Goal: Transaction & Acquisition: Obtain resource

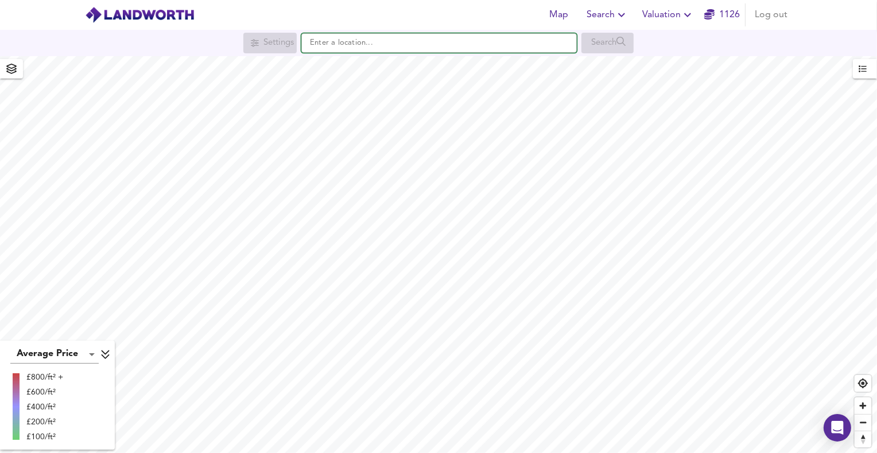
click at [508, 42] on input "text" at bounding box center [438, 43] width 275 height 20
paste input "m34 5xa"
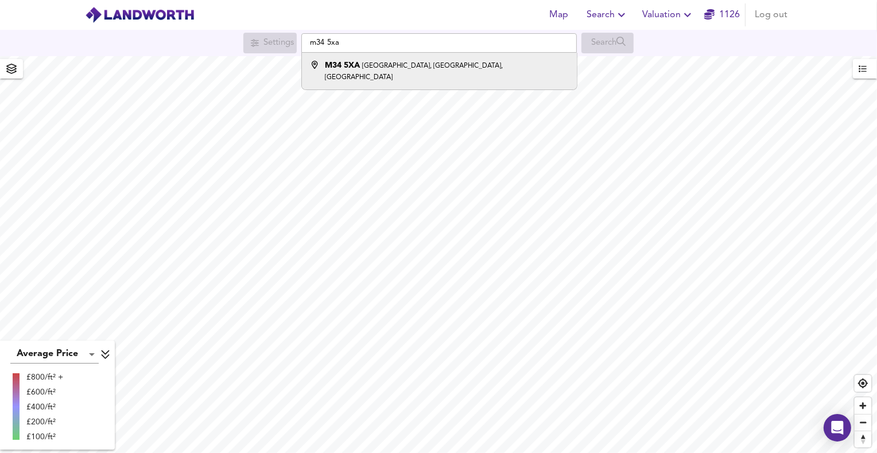
click at [406, 72] on li "[STREET_ADDRESS]" at bounding box center [439, 71] width 274 height 37
type input "[STREET_ADDRESS]"
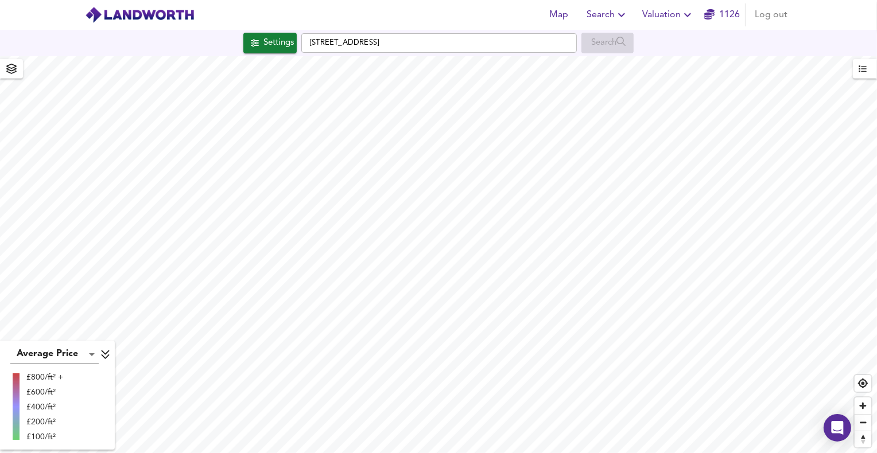
click at [683, 10] on icon "button" at bounding box center [687, 15] width 14 height 14
click at [671, 42] on li "New Valuation Report" at bounding box center [668, 41] width 137 height 21
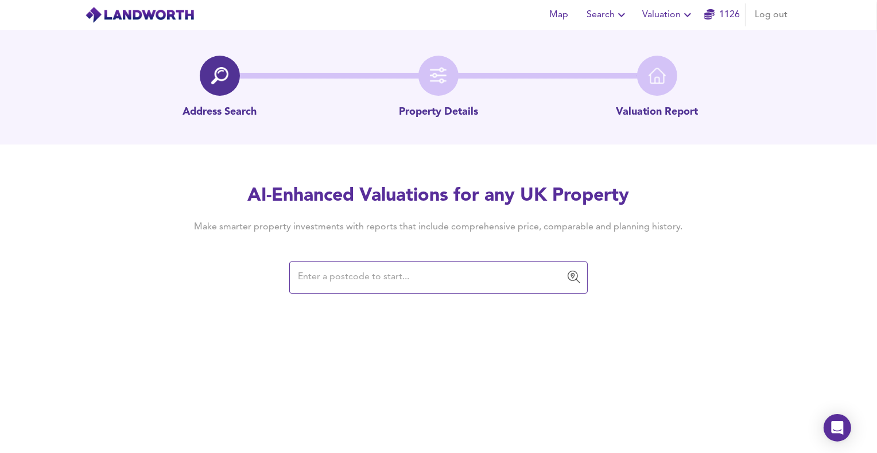
click at [378, 269] on input "text" at bounding box center [429, 278] width 271 height 22
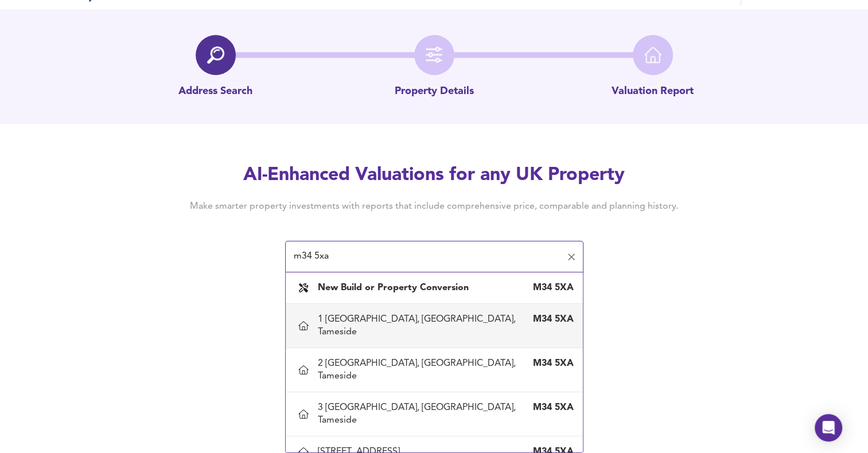
click at [371, 317] on div "1 [GEOGRAPHIC_DATA], [GEOGRAPHIC_DATA], Tameside" at bounding box center [423, 325] width 210 height 25
type input "1 [GEOGRAPHIC_DATA], [GEOGRAPHIC_DATA], Tameside"
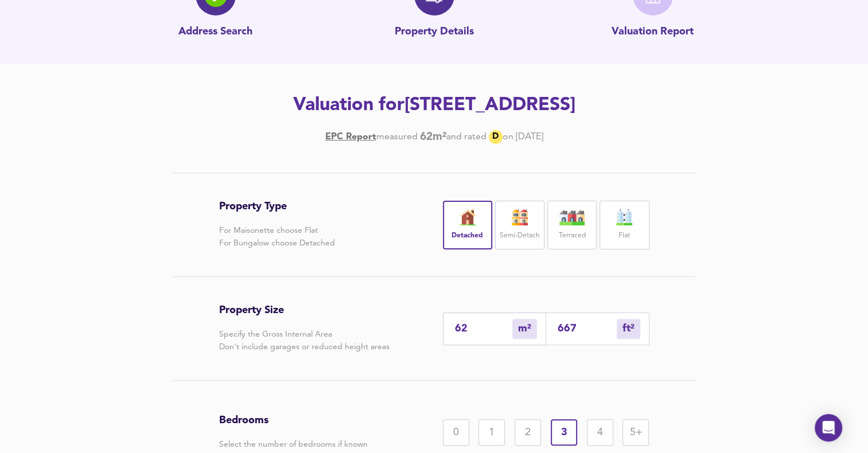
scroll to position [172, 0]
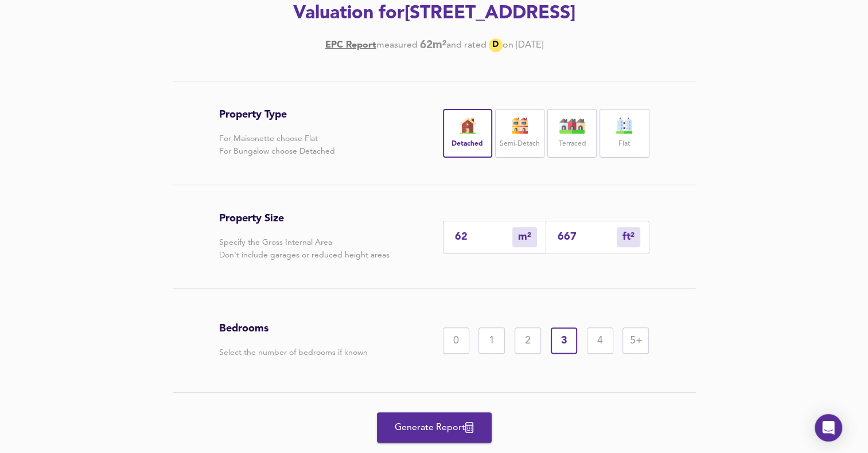
click at [470, 130] on img at bounding box center [467, 126] width 29 height 16
click at [575, 238] on input "667" at bounding box center [587, 237] width 59 height 12
click at [576, 238] on input "667" at bounding box center [587, 237] width 59 height 12
type input "6"
type input "66"
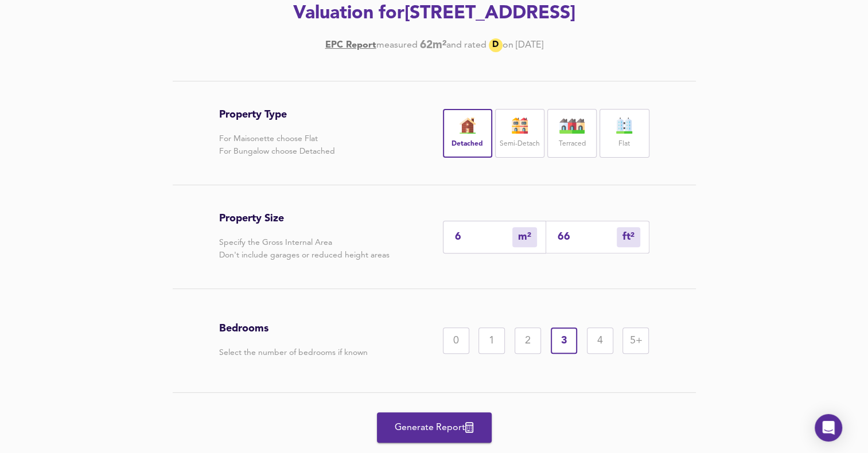
type input "1"
type input "6"
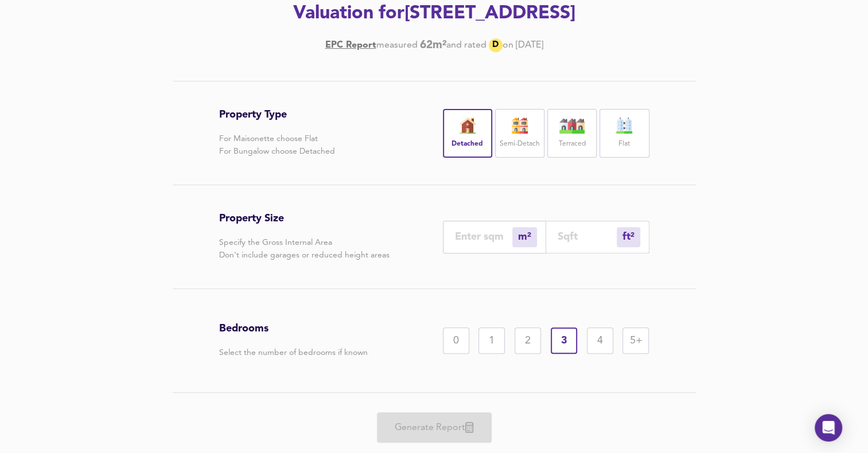
type input "0"
type input "1"
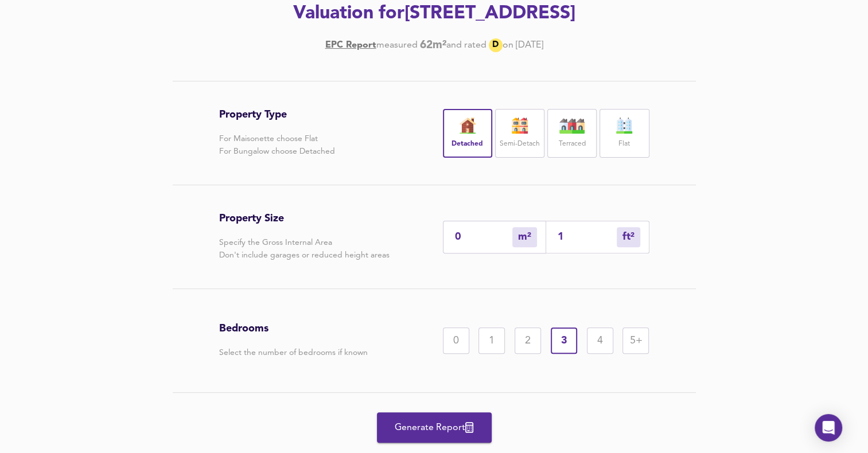
type input "1"
type input "11"
type input "116"
type input "109"
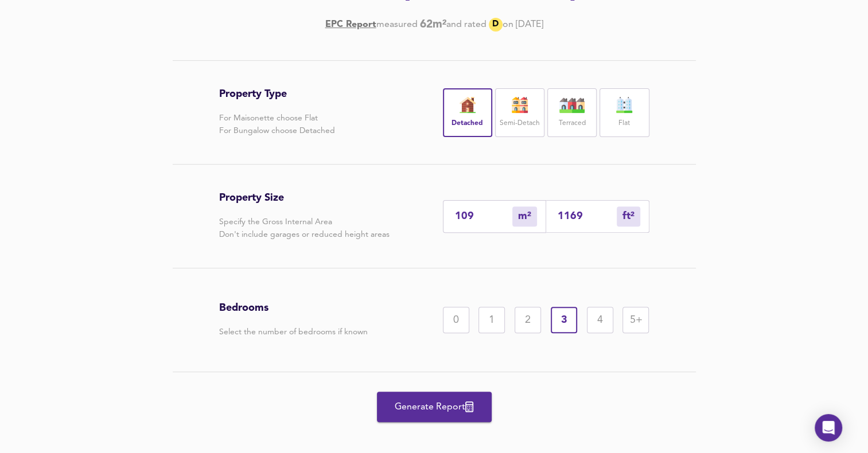
scroll to position [204, 0]
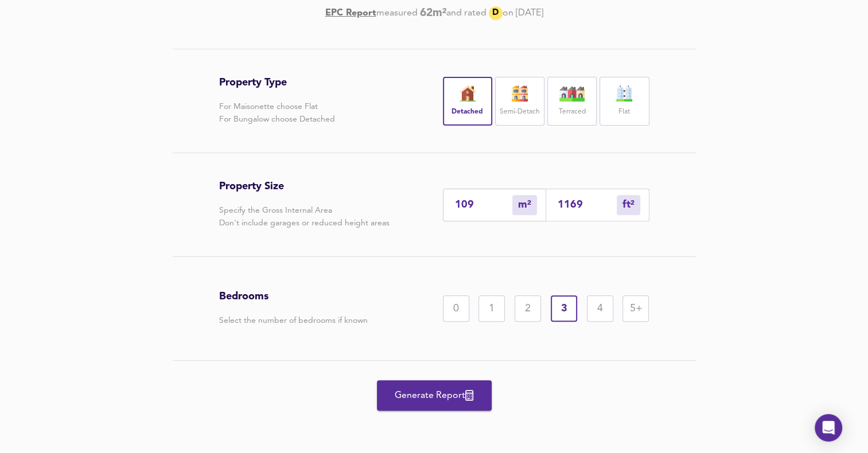
type input "1169"
click at [560, 306] on div "3" at bounding box center [564, 308] width 26 height 26
click at [430, 387] on button "Generate Report" at bounding box center [434, 395] width 115 height 30
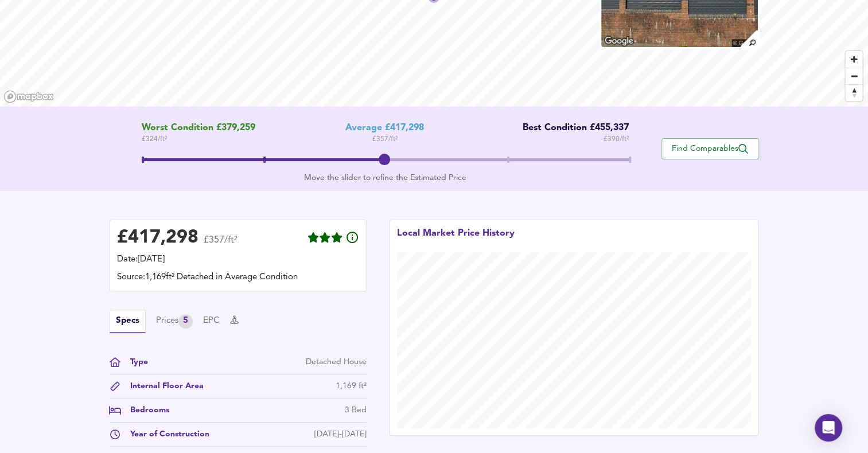
scroll to position [110, 0]
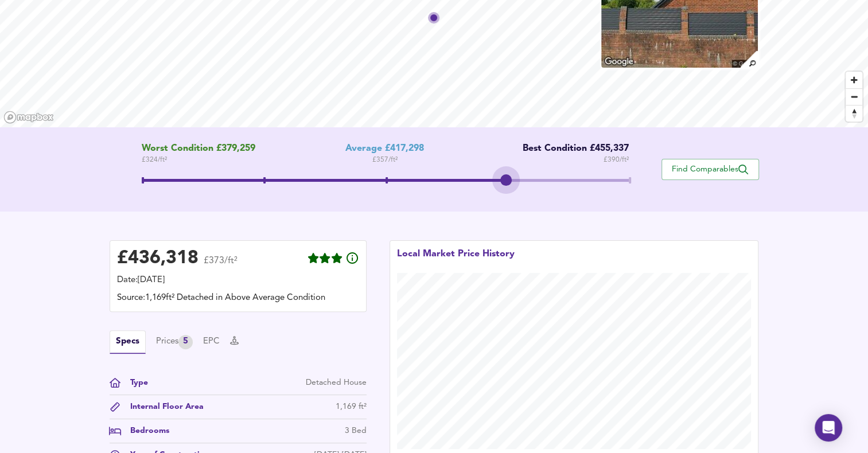
drag, startPoint x: 379, startPoint y: 179, endPoint x: 532, endPoint y: 188, distance: 152.9
click at [532, 188] on span at bounding box center [385, 182] width 487 height 21
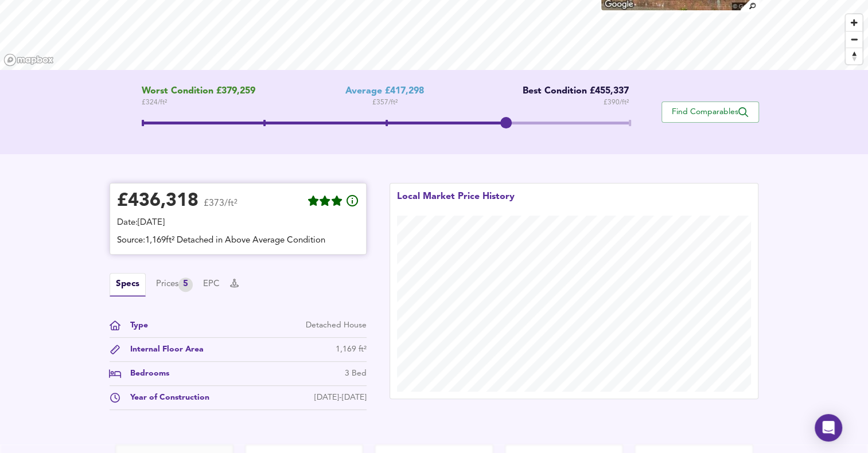
scroll to position [282, 0]
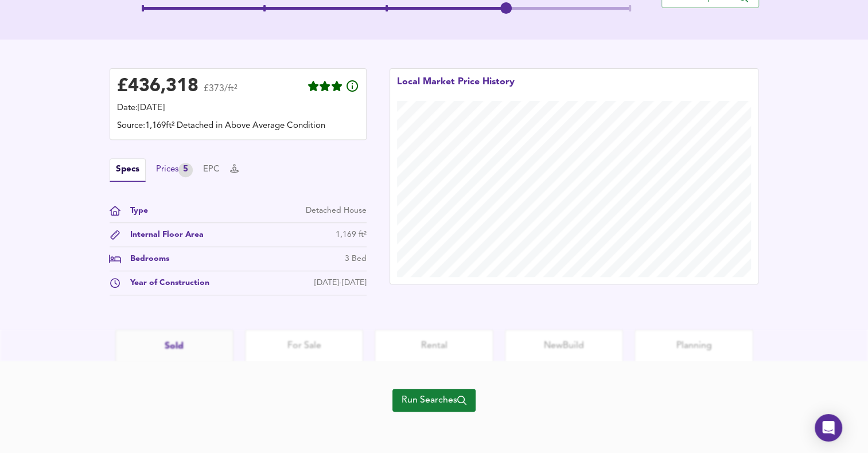
click at [174, 172] on div "Prices 5" at bounding box center [174, 170] width 37 height 14
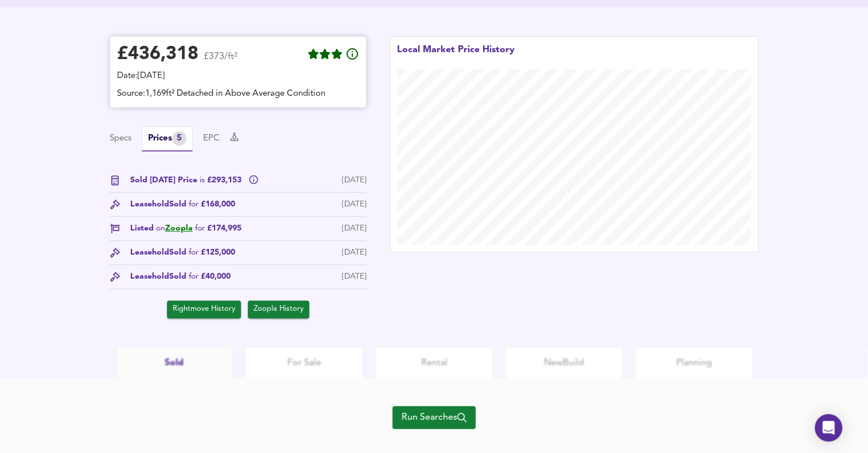
scroll to position [334, 0]
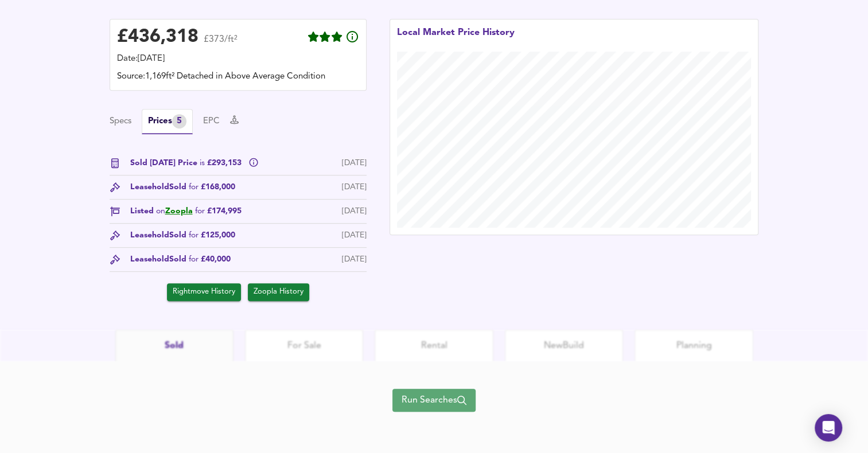
click at [424, 398] on span "Run Searches" at bounding box center [434, 400] width 65 height 16
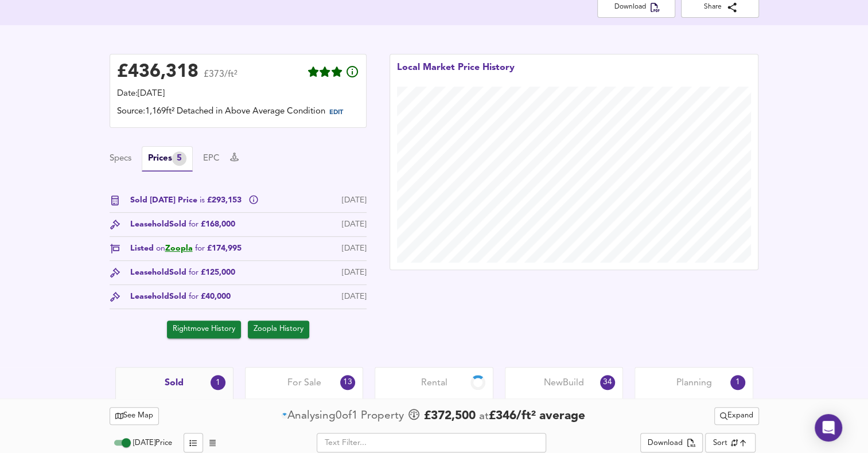
scroll to position [353, 0]
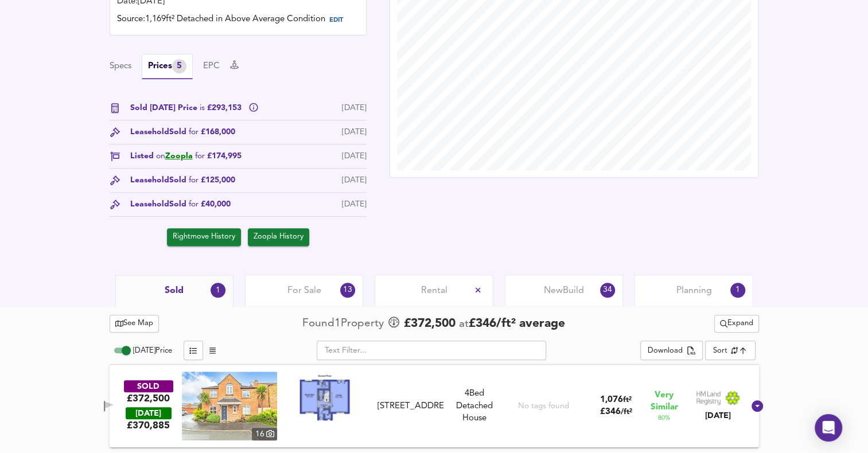
click at [237, 398] on img at bounding box center [229, 406] width 95 height 69
click at [332, 293] on div "For Sale 13" at bounding box center [304, 291] width 118 height 32
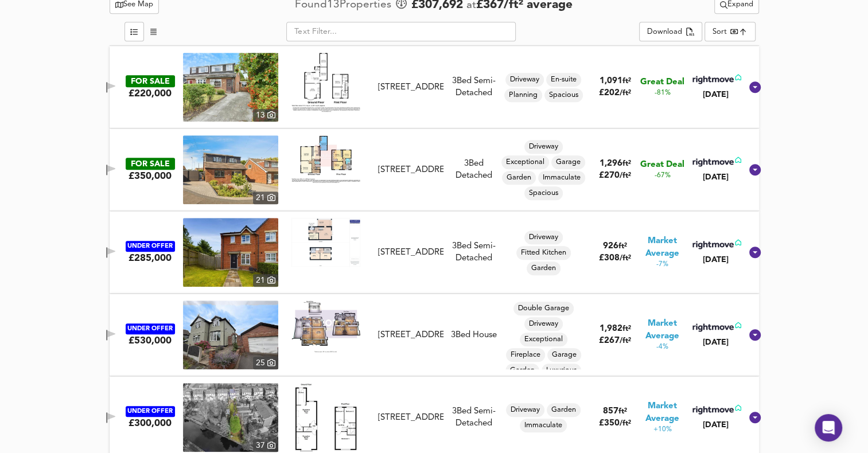
scroll to position [640, 0]
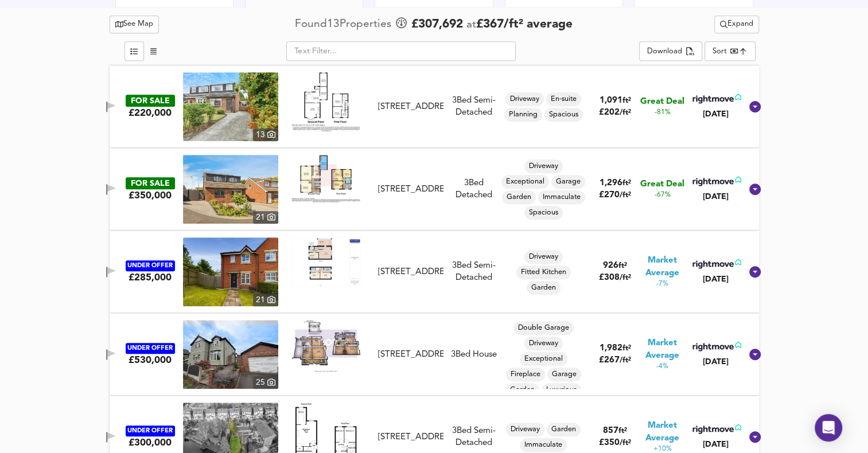
click at [256, 118] on img at bounding box center [230, 106] width 95 height 69
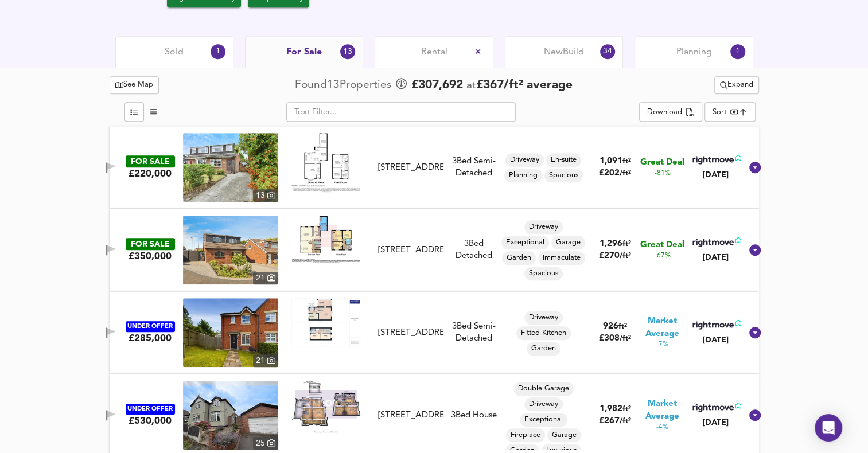
scroll to position [583, 0]
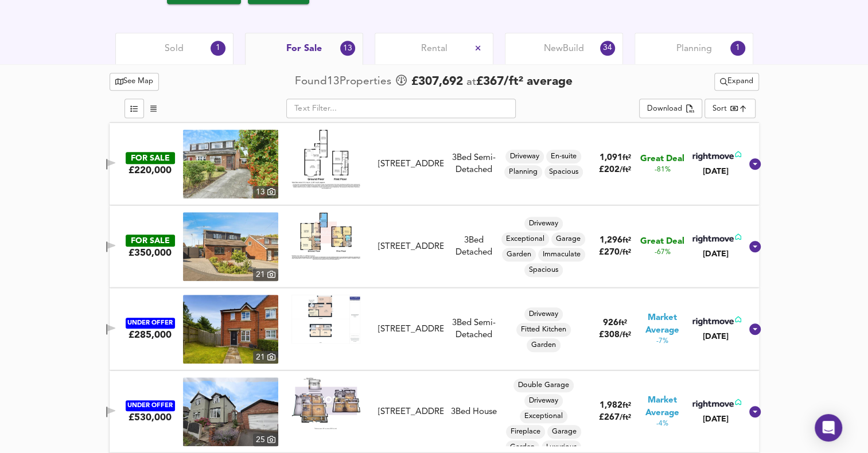
click at [694, 53] on div "Planning 1" at bounding box center [694, 49] width 118 height 32
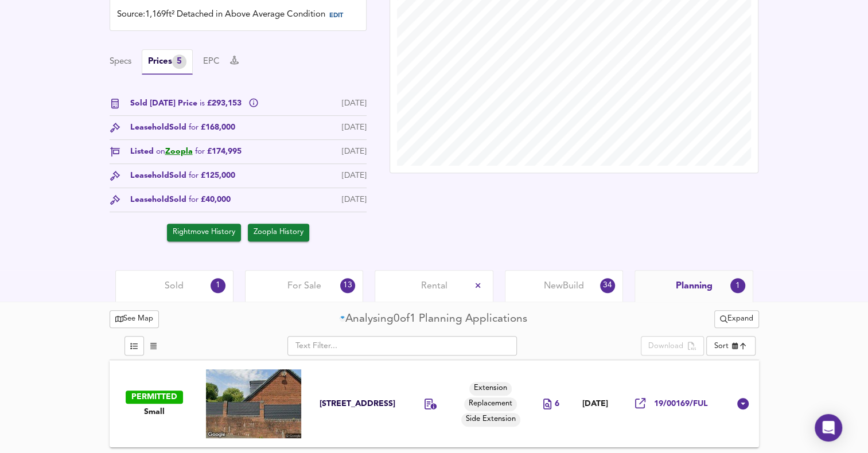
scroll to position [358, 0]
click at [305, 285] on span "For Sale" at bounding box center [304, 286] width 34 height 13
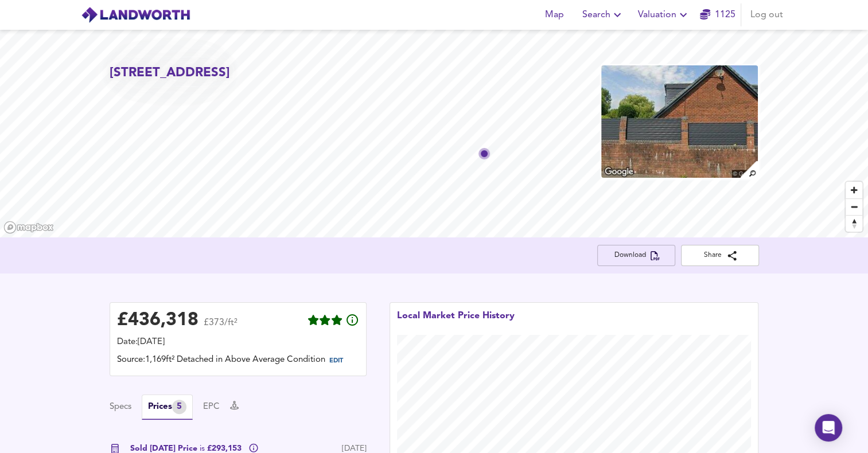
click at [656, 261] on span "Download" at bounding box center [636, 256] width 60 height 12
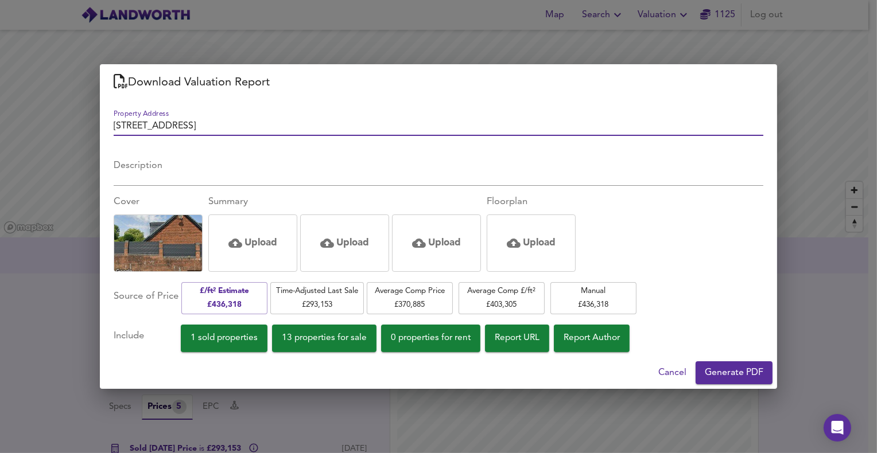
click at [668, 369] on span "Cancel" at bounding box center [672, 373] width 28 height 16
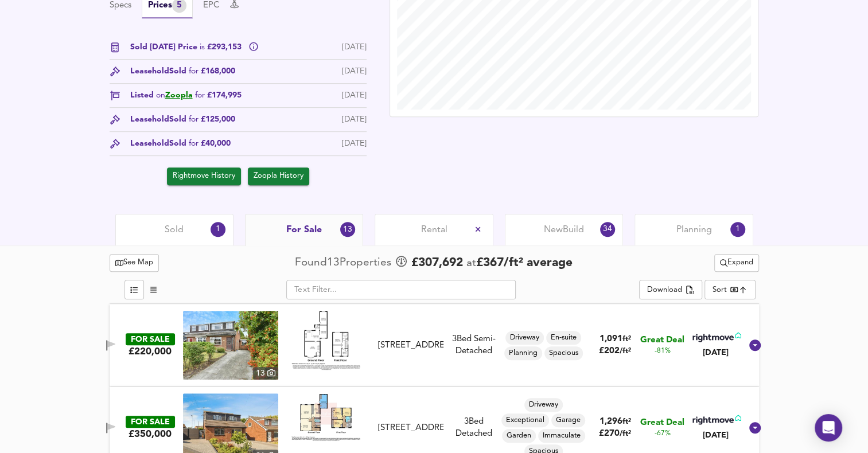
click at [204, 234] on div "Sold 1" at bounding box center [174, 230] width 118 height 32
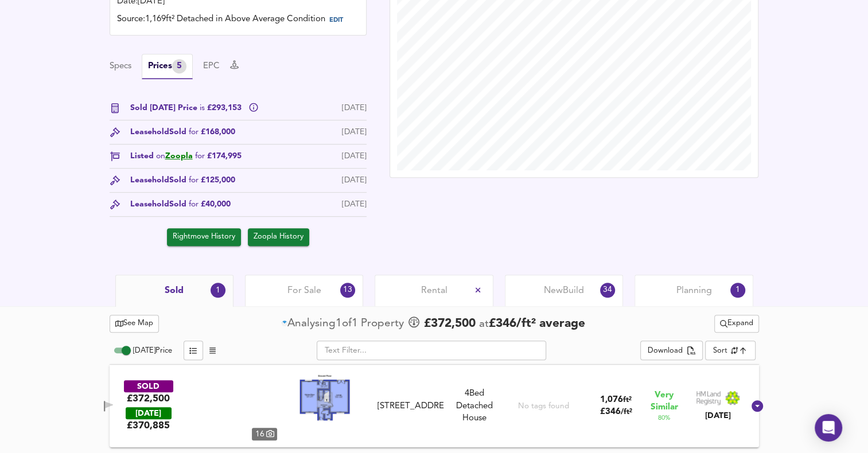
scroll to position [353, 0]
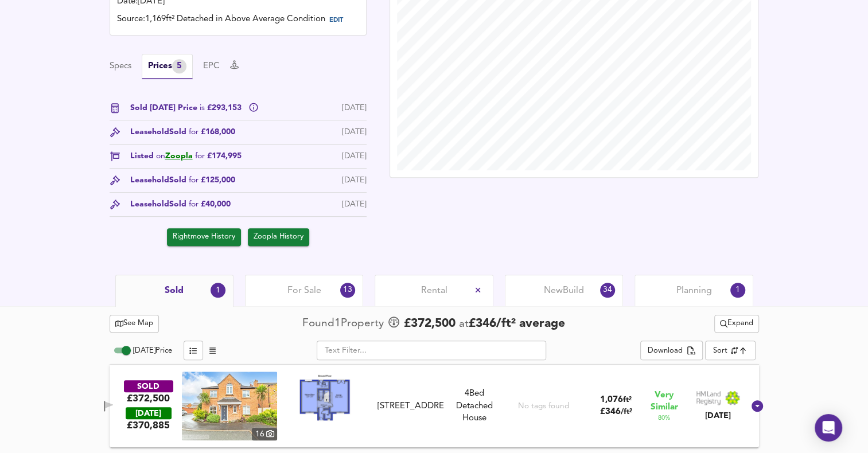
click at [734, 324] on span "Expand" at bounding box center [736, 323] width 33 height 13
click at [738, 350] on li "¼ mile ½ mile" at bounding box center [735, 359] width 122 height 18
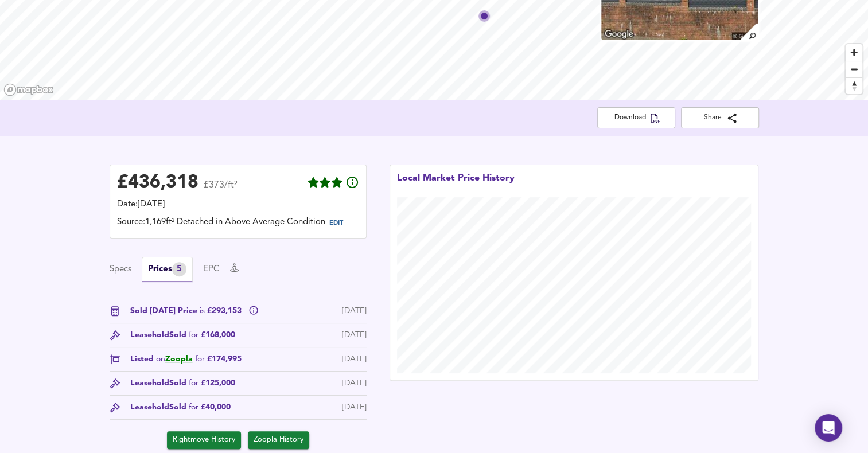
scroll to position [135, 0]
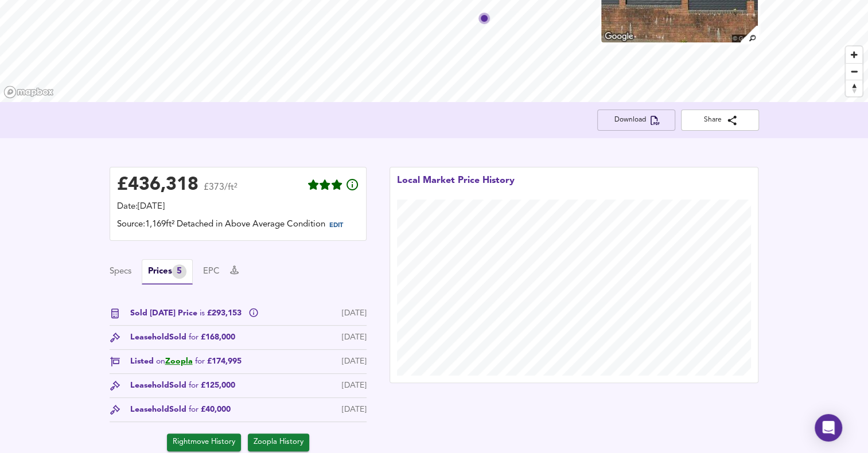
click at [656, 123] on icon "button" at bounding box center [655, 120] width 9 height 9
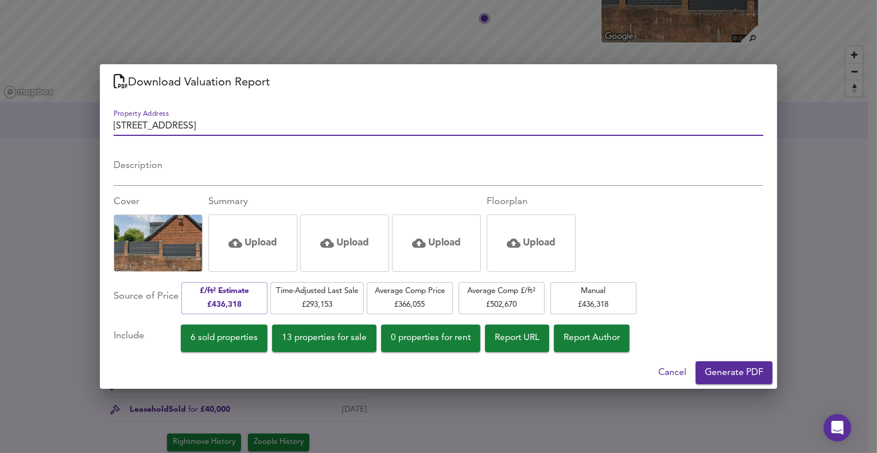
click at [731, 371] on span "Generate PDF" at bounding box center [734, 373] width 59 height 16
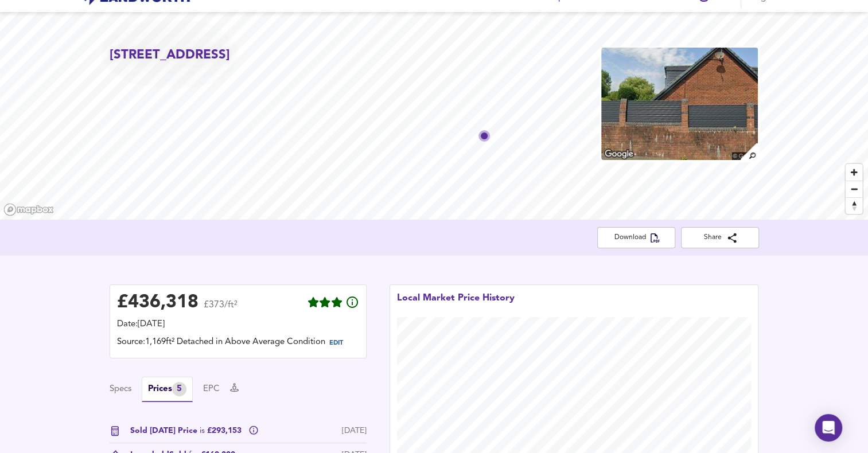
scroll to position [0, 0]
